Goal: Find specific page/section: Find specific page/section

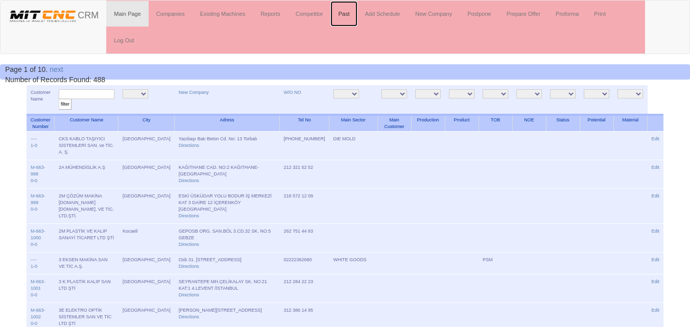
click at [347, 15] on link "Past" at bounding box center [344, 14] width 27 height 26
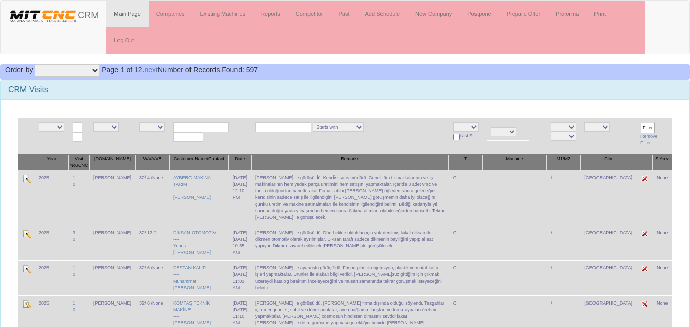
click at [185, 127] on input "text" at bounding box center [201, 128] width 56 height 10
type input "esmer"
